Goal: Information Seeking & Learning: Find specific fact

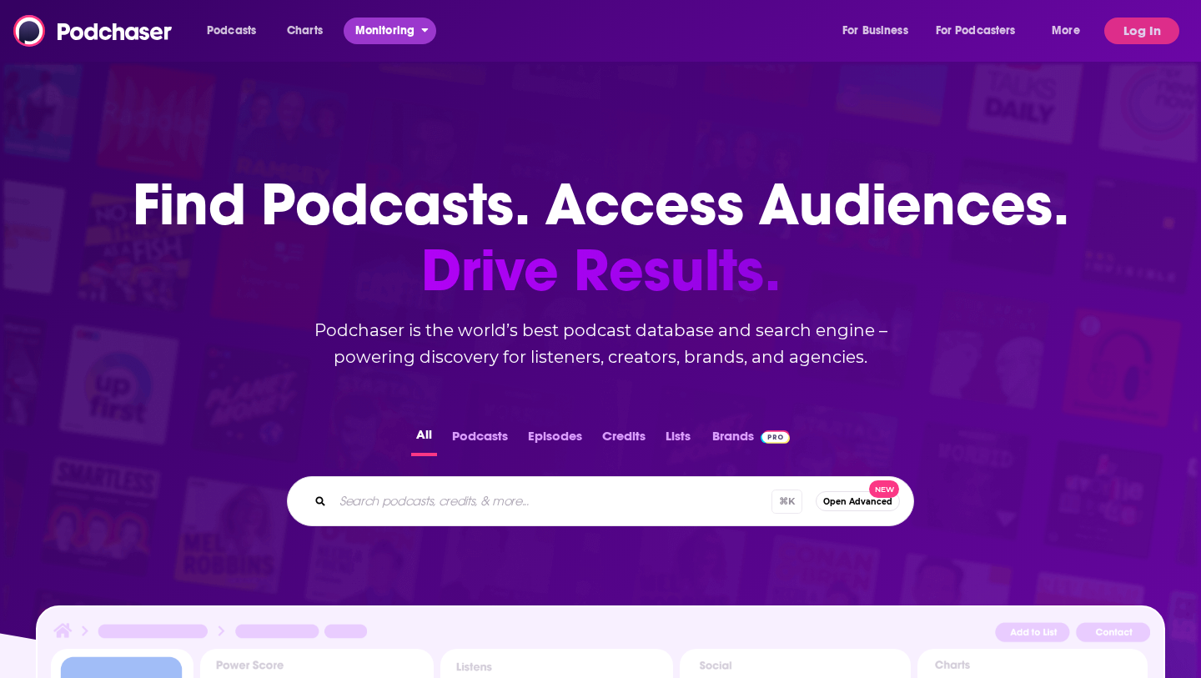
click at [381, 25] on span "Monitoring" at bounding box center [384, 30] width 59 height 23
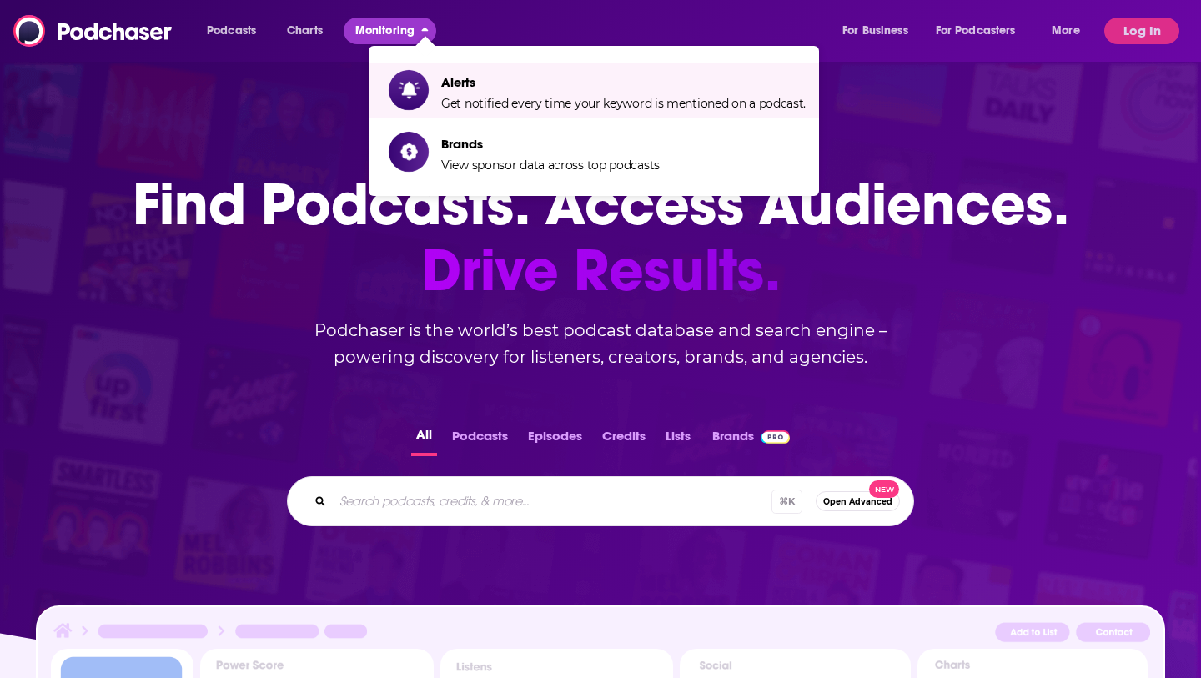
click at [456, 144] on span "Brands" at bounding box center [550, 144] width 219 height 16
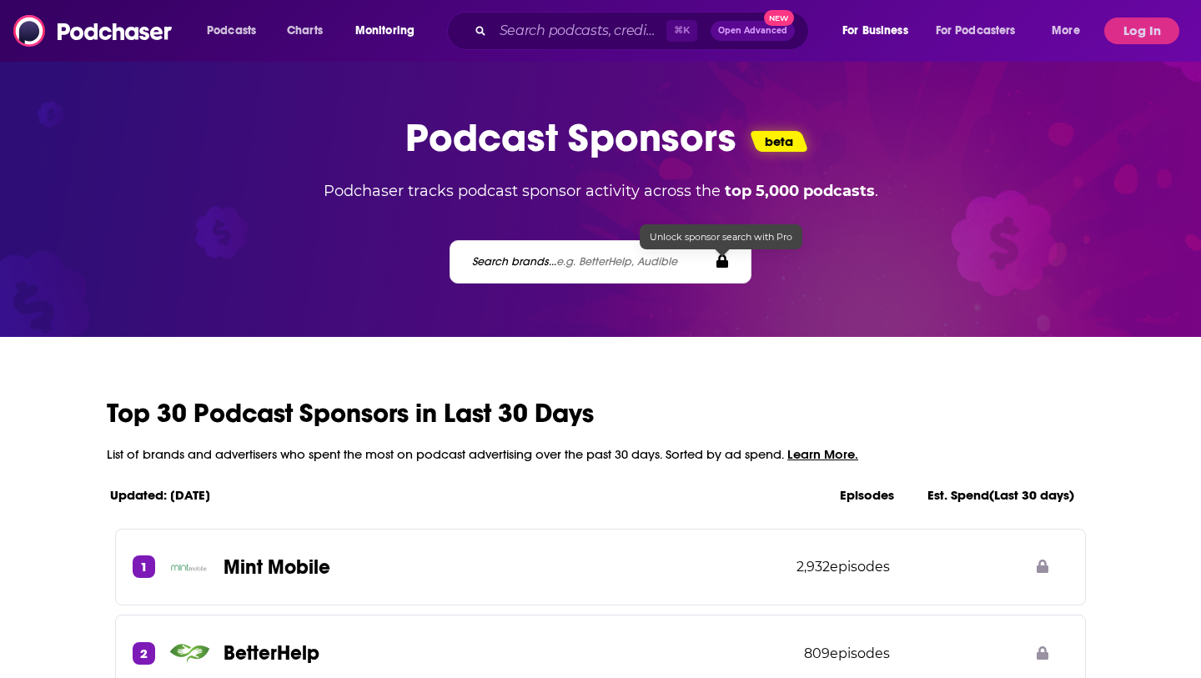
click at [533, 266] on label "Search brands... e.g. BetterHelp, Audible" at bounding box center [574, 261] width 205 height 14
click at [525, 264] on label "Search brands... e.g. BetterHelp, Audible" at bounding box center [574, 261] width 205 height 14
click at [1147, 30] on button "Log In" at bounding box center [1141, 31] width 75 height 27
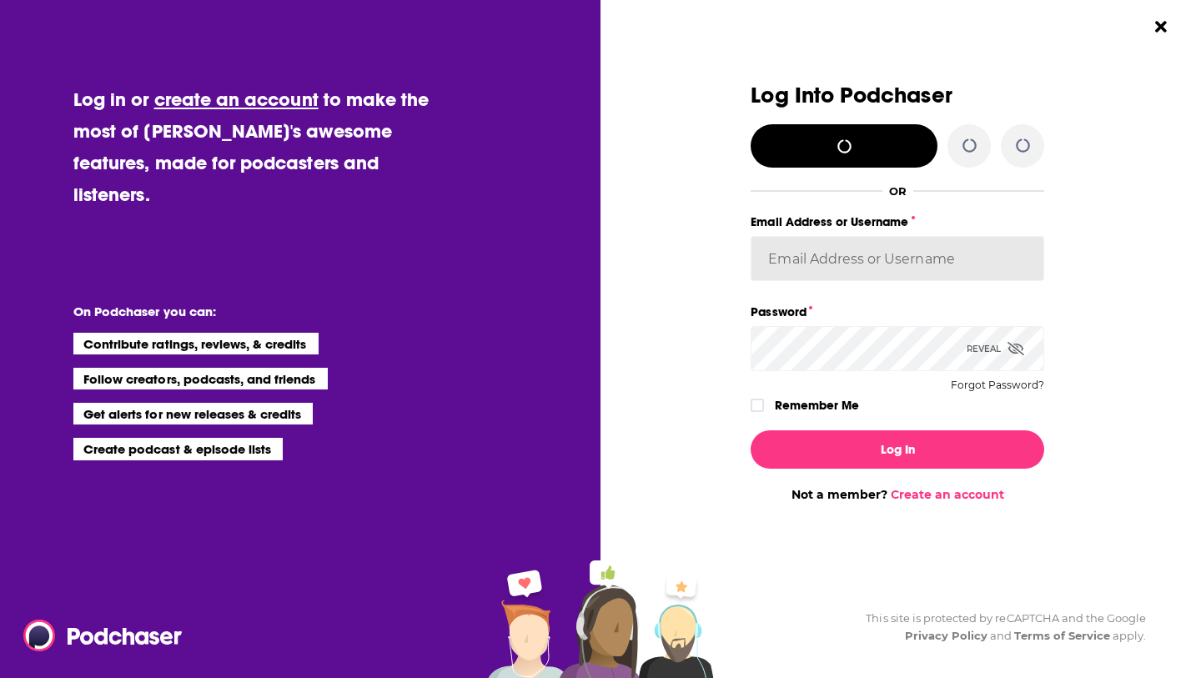
type input "[PERSON_NAME][EMAIL_ADDRESS][DOMAIN_NAME]"
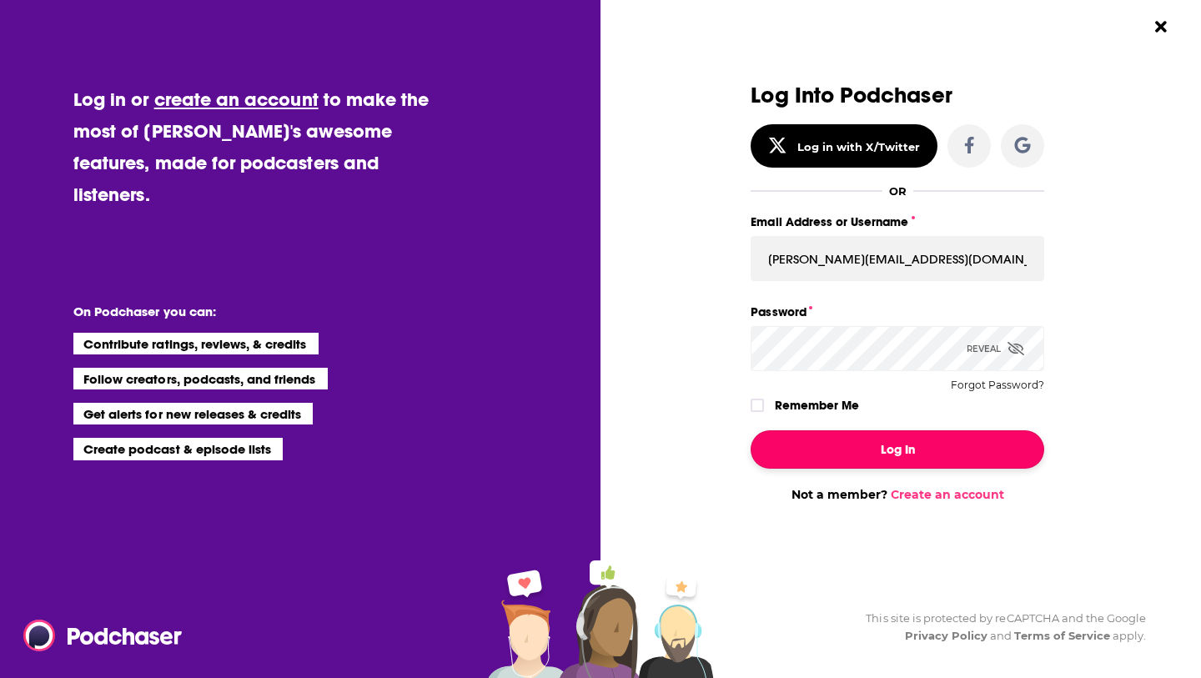
click at [862, 430] on button "Log In" at bounding box center [898, 449] width 294 height 38
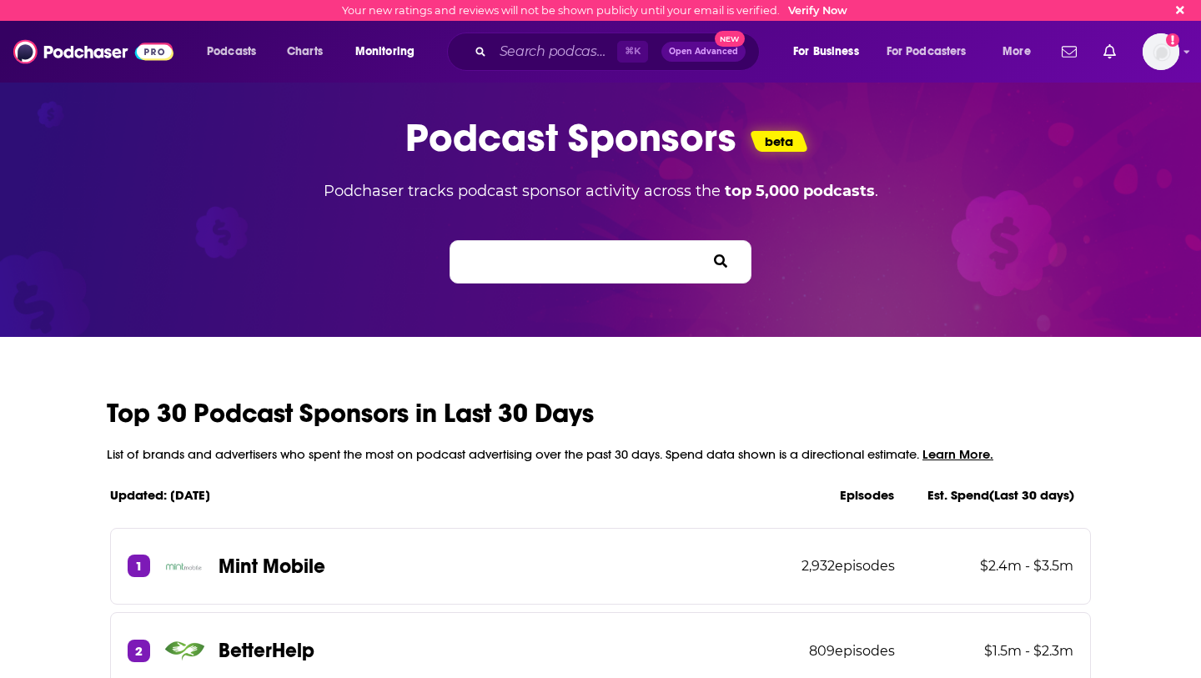
click at [593, 254] on input "Search brands... e.g. BetterHelp, Audible" at bounding box center [545, 262] width 150 height 18
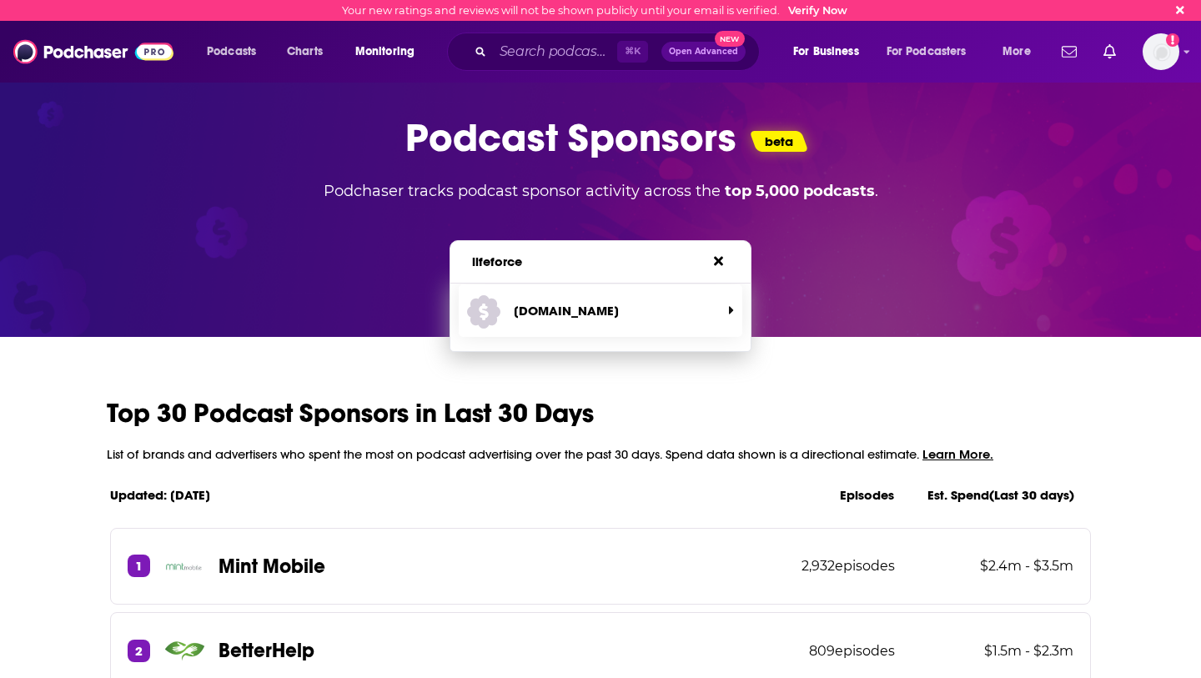
type input "lifeforce"
click at [607, 309] on span "[DOMAIN_NAME]" at bounding box center [594, 311] width 254 height 44
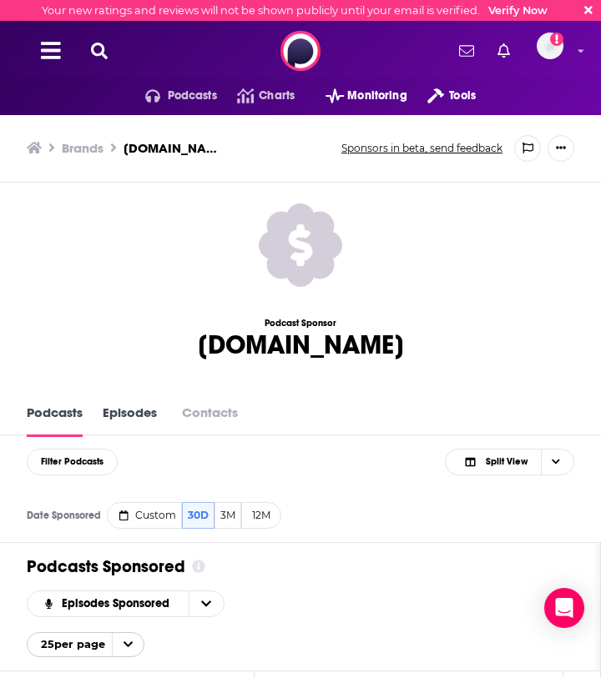
click at [289, 175] on div "Brands [DOMAIN_NAME] Sponsors in beta, send feedback Add to Watchlist" at bounding box center [300, 149] width 601 height 68
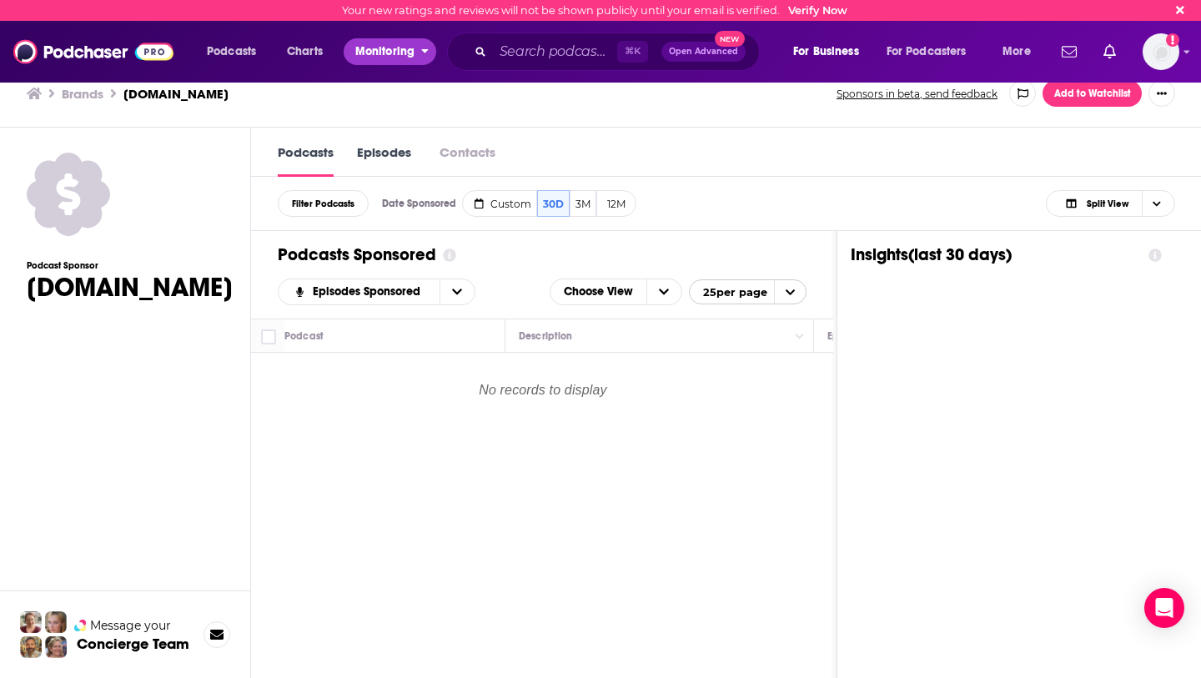
click at [385, 58] on span "Monitoring" at bounding box center [384, 51] width 59 height 23
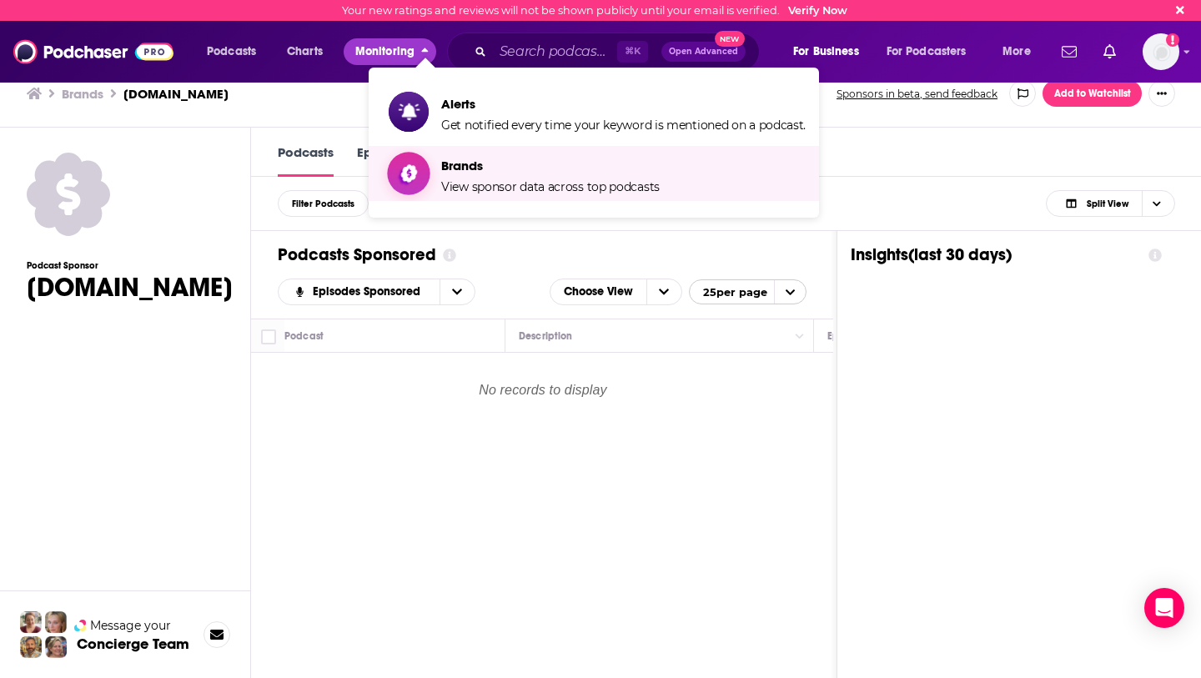
click at [472, 178] on span "Brands View sponsor data across top podcasts" at bounding box center [550, 174] width 219 height 42
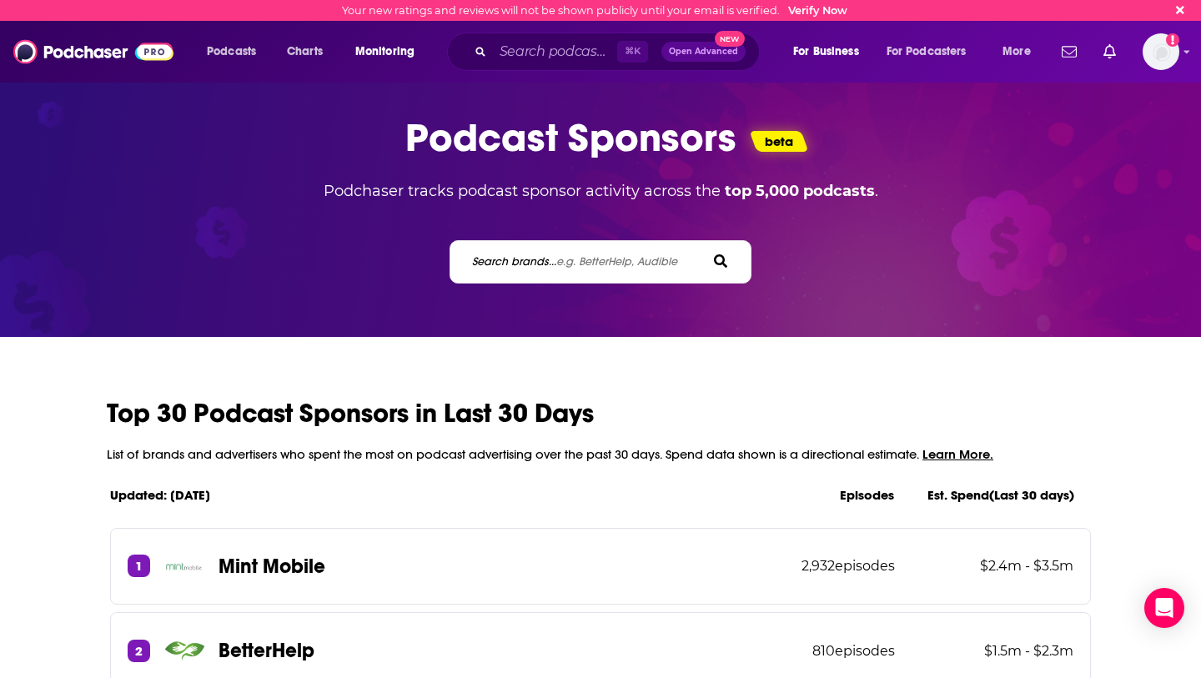
click at [511, 263] on label "Search brands... e.g. BetterHelp, Audible" at bounding box center [574, 261] width 205 height 14
click at [511, 263] on input "Search brands... e.g. BetterHelp, Audible" at bounding box center [545, 262] width 150 height 18
type input "nia health"
click at [491, 264] on label "Search brands... e.g. BetterHelp, Audible" at bounding box center [574, 261] width 205 height 14
click at [491, 264] on input "nia health" at bounding box center [545, 262] width 150 height 18
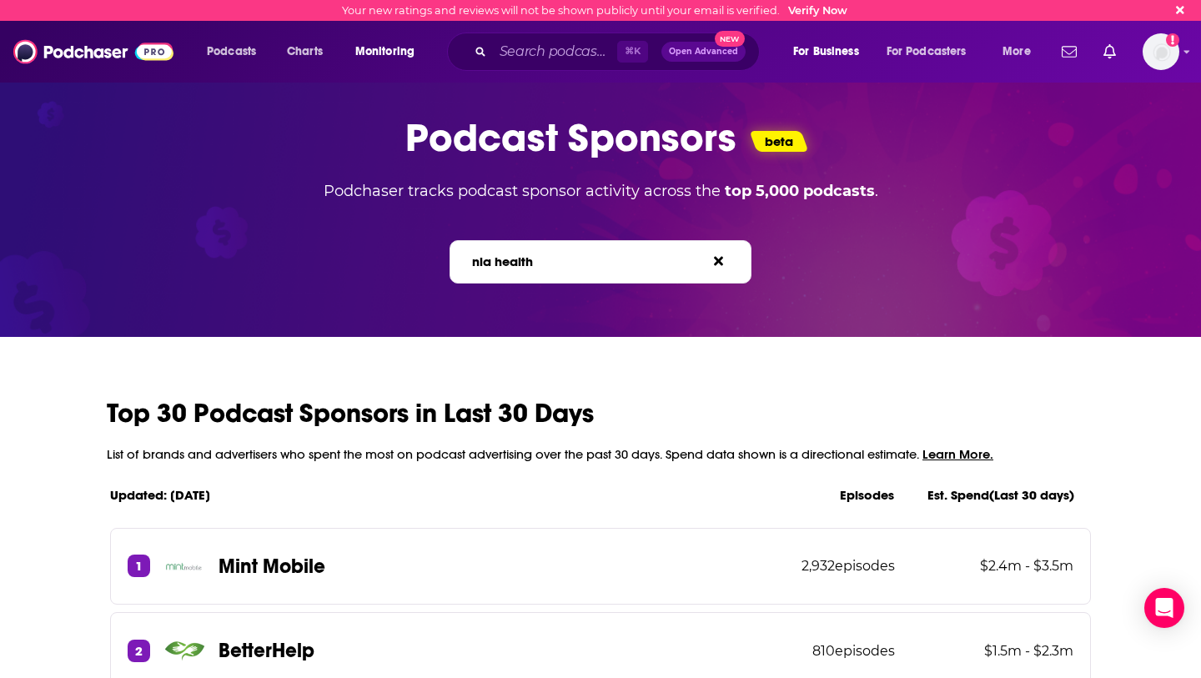
click at [530, 257] on label "Search brands... e.g. BetterHelp, Audible" at bounding box center [574, 261] width 205 height 14
click at [530, 257] on input "nia health" at bounding box center [545, 262] width 150 height 18
click at [530, 257] on label "Search brands... e.g. BetterHelp, Audible" at bounding box center [574, 261] width 205 height 14
click at [530, 257] on input "nia health" at bounding box center [545, 262] width 150 height 18
click at [530, 257] on label "Search brands... e.g. BetterHelp, Audible" at bounding box center [574, 261] width 205 height 14
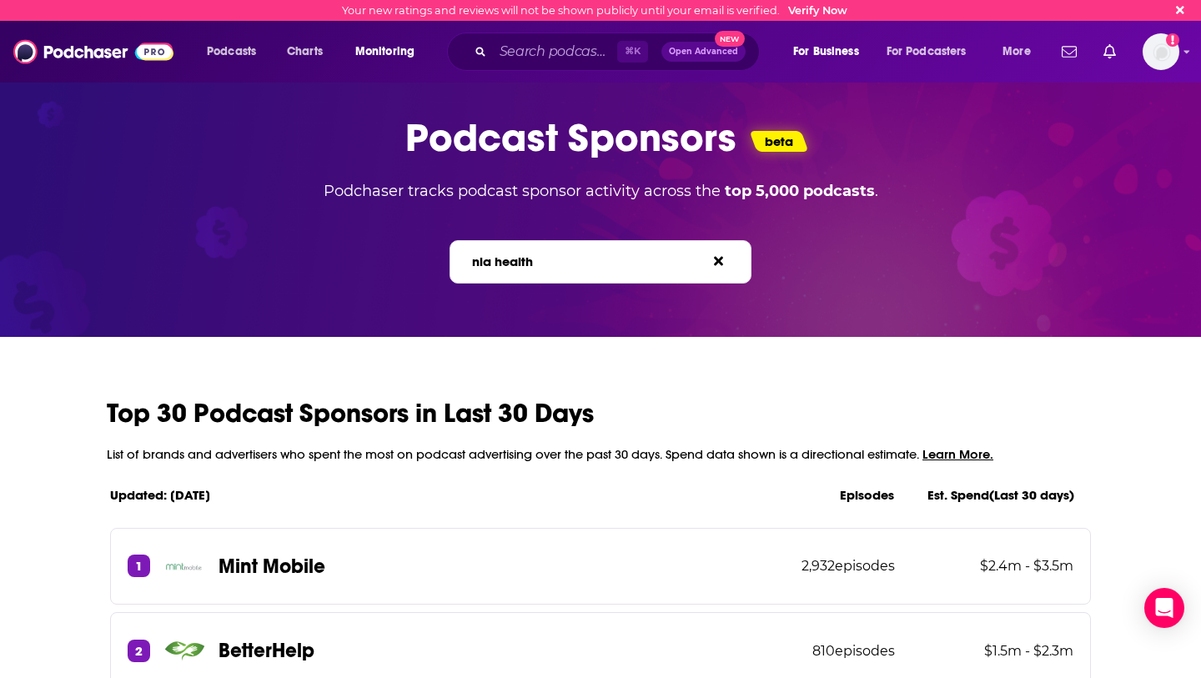
click at [530, 257] on input "nia health" at bounding box center [545, 262] width 150 height 18
click at [550, 259] on label "Search brands... e.g. BetterHelp, Audible" at bounding box center [574, 261] width 205 height 14
click at [550, 259] on input "nia health" at bounding box center [545, 262] width 150 height 18
click at [499, 264] on label "Search brands... e.g. BetterHelp, Audible" at bounding box center [574, 261] width 205 height 14
click at [499, 264] on input "nia health" at bounding box center [545, 262] width 150 height 18
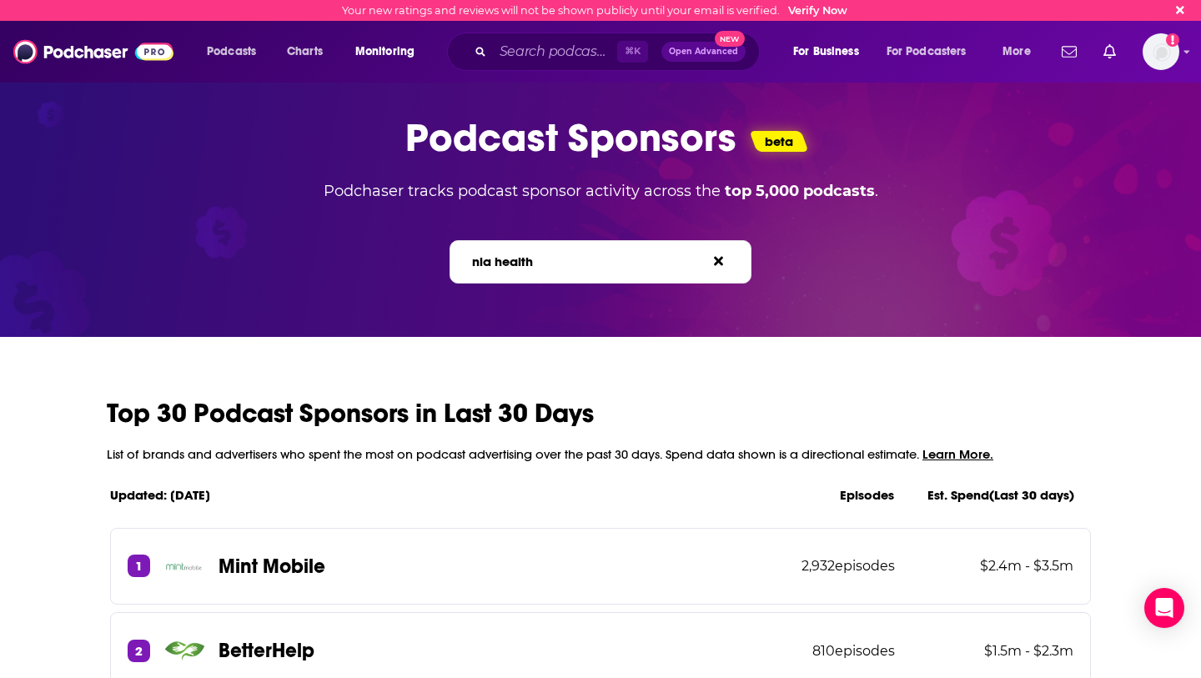
click at [499, 263] on label "Search brands... e.g. BetterHelp, Audible" at bounding box center [574, 261] width 205 height 14
click at [499, 263] on input "nia health" at bounding box center [545, 262] width 150 height 18
click at [499, 263] on label "Search brands... e.g. BetterHelp, Audible" at bounding box center [574, 261] width 205 height 14
click at [499, 263] on input "nia health" at bounding box center [545, 262] width 150 height 18
click at [499, 263] on label "Search brands... e.g. BetterHelp, Audible" at bounding box center [574, 261] width 205 height 14
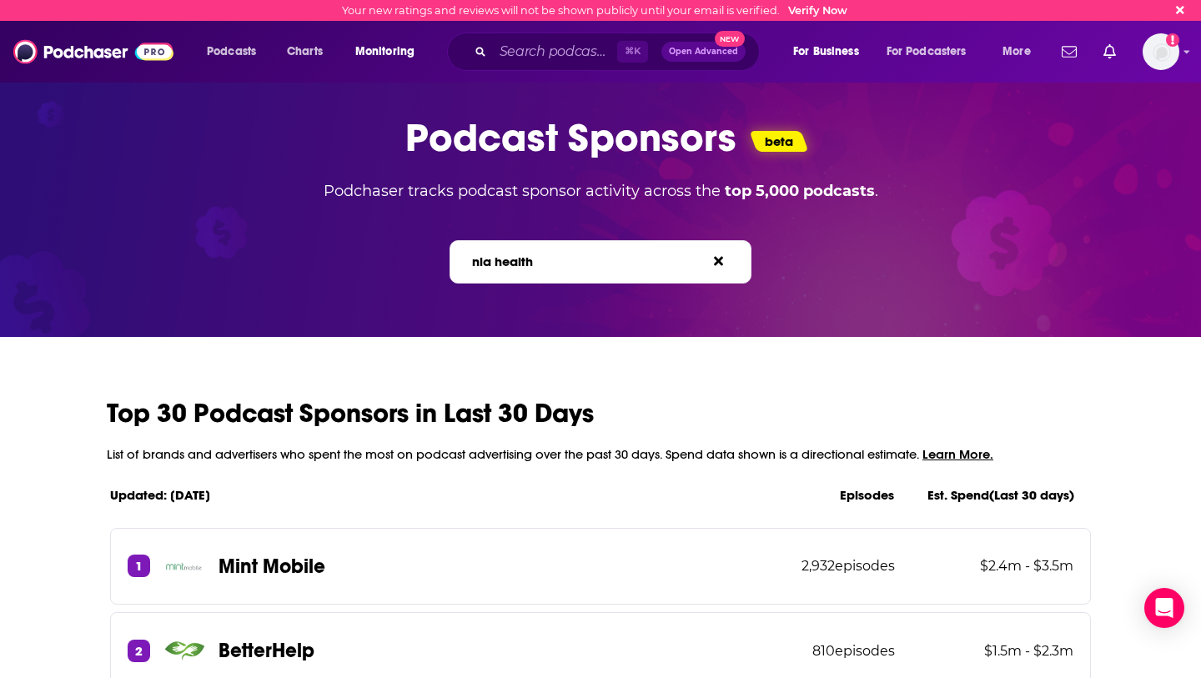
click at [499, 263] on input "nia health" at bounding box center [545, 262] width 150 height 18
click at [720, 256] on icon at bounding box center [718, 260] width 9 height 13
click at [609, 263] on span "e.g. BetterHelp, Audible" at bounding box center [616, 261] width 121 height 14
click at [609, 263] on input "Search brands... e.g. BetterHelp, Audible" at bounding box center [545, 262] width 150 height 18
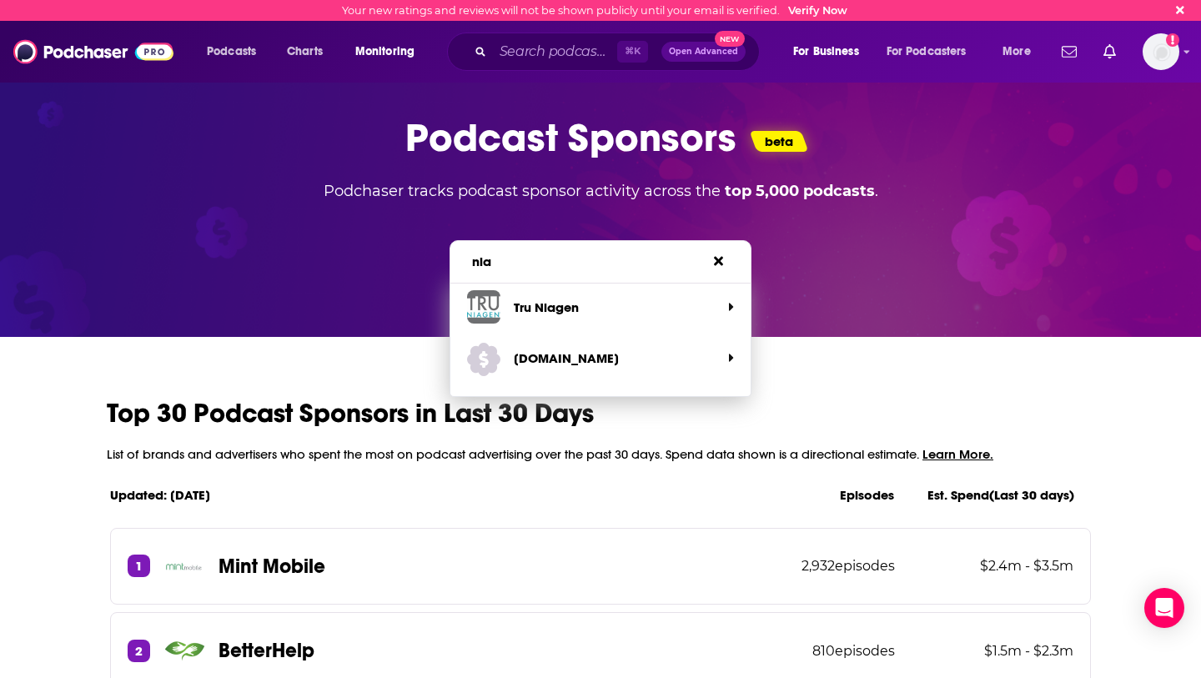
type input "nia"
click at [816, 234] on div "nia Search brands... e.g. BetterHelp, Audible Tru Niagen [DOMAIN_NAME]" at bounding box center [600, 251] width 1183 height 63
